Goal: Information Seeking & Learning: Learn about a topic

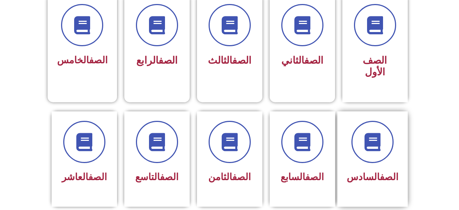
scroll to position [218, 0]
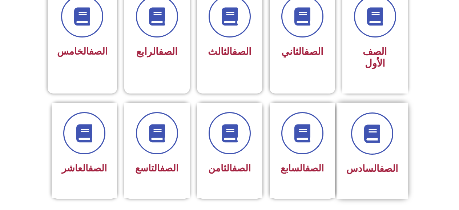
drag, startPoint x: 402, startPoint y: 132, endPoint x: 399, endPoint y: 137, distance: 5.4
click at [401, 136] on div "الصف السادس" at bounding box center [371, 150] width 71 height 96
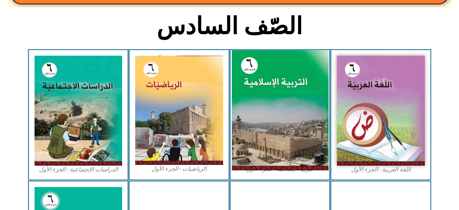
scroll to position [182, 0]
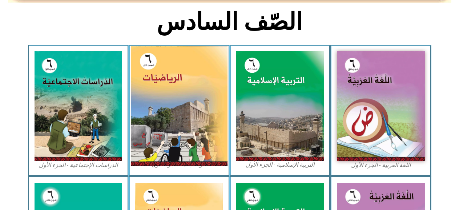
click at [179, 161] on img at bounding box center [179, 106] width 97 height 120
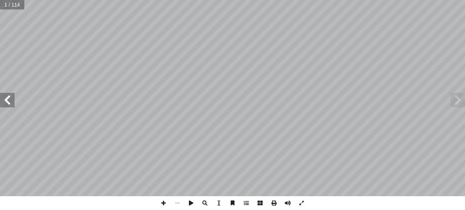
click at [7, 98] on span at bounding box center [7, 100] width 15 height 15
click at [5, 97] on span at bounding box center [7, 100] width 15 height 15
click at [4, 97] on span at bounding box center [7, 100] width 15 height 15
click at [3, 96] on span at bounding box center [7, 100] width 15 height 15
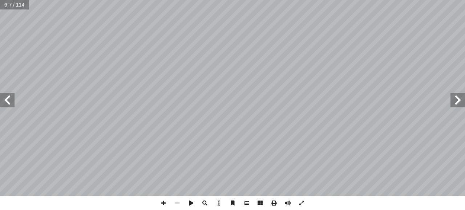
click at [7, 99] on span at bounding box center [7, 100] width 15 height 15
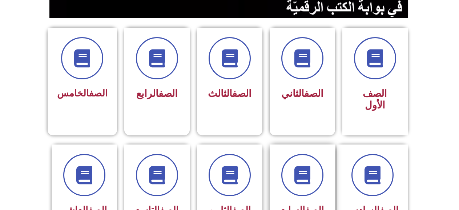
scroll to position [182, 0]
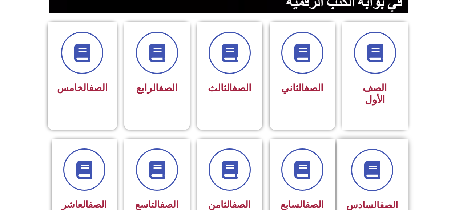
click at [352, 162] on div at bounding box center [372, 170] width 52 height 42
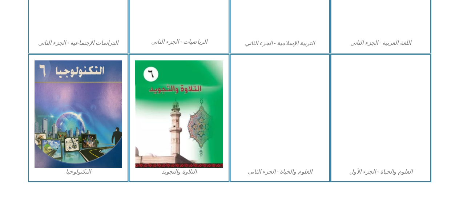
scroll to position [438, 0]
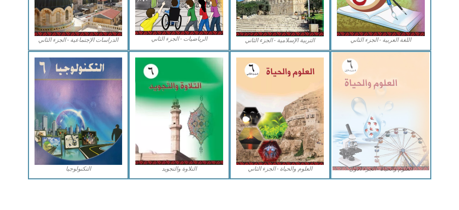
click at [365, 107] on img at bounding box center [380, 111] width 97 height 118
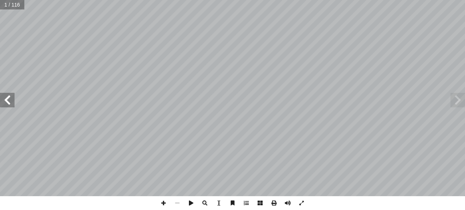
click at [1, 96] on span at bounding box center [7, 100] width 15 height 15
click at [2, 95] on span at bounding box center [7, 100] width 15 height 15
click at [2, 98] on span at bounding box center [7, 100] width 15 height 15
click at [2, 97] on span at bounding box center [7, 100] width 15 height 15
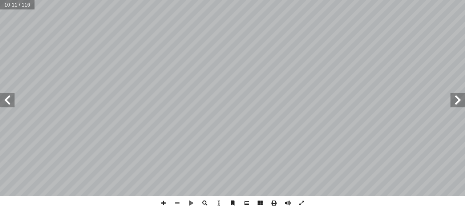
click at [11, 101] on span at bounding box center [7, 100] width 15 height 15
click at [6, 98] on span at bounding box center [7, 100] width 15 height 15
